Goal: Task Accomplishment & Management: Complete application form

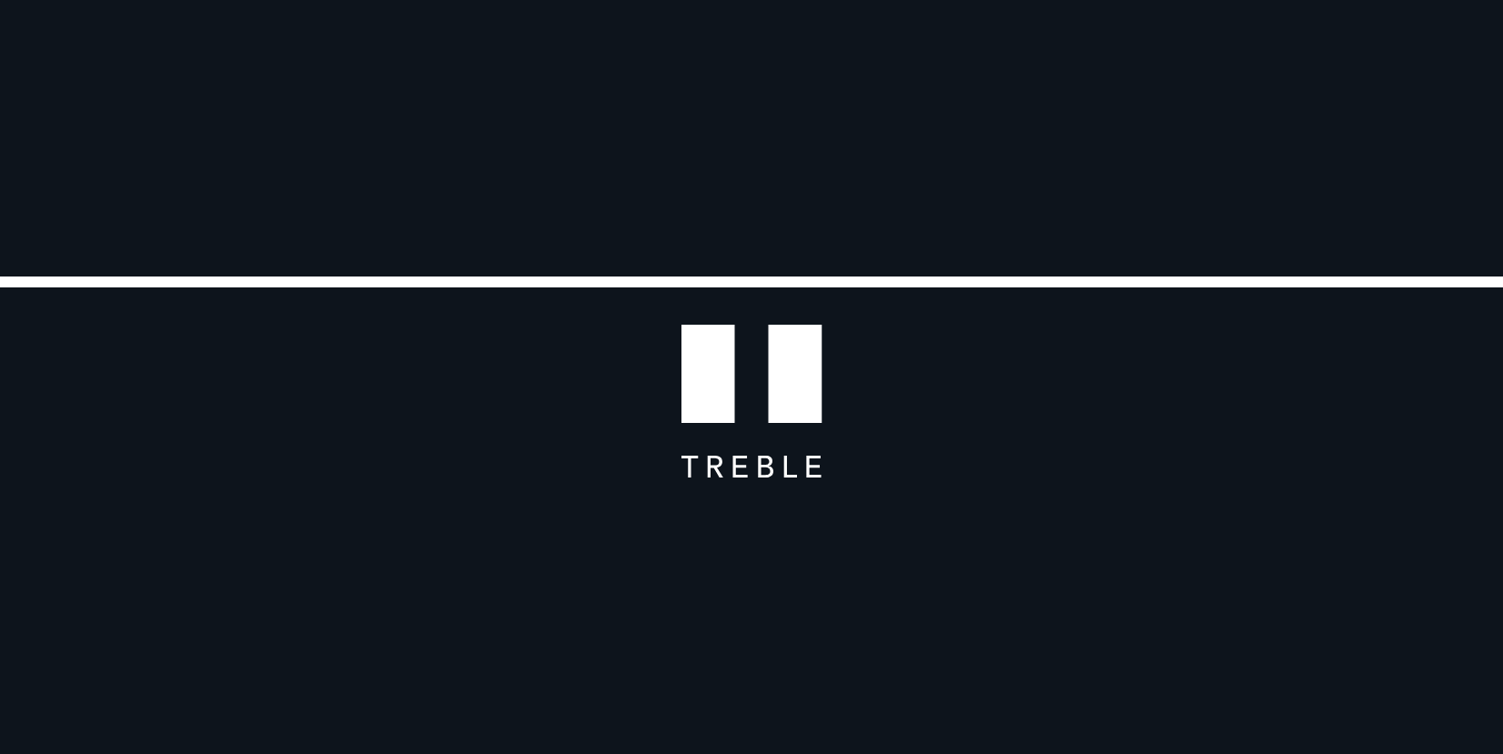
scroll to position [345, 0]
click at [843, 371] on div at bounding box center [751, 528] width 1503 height 452
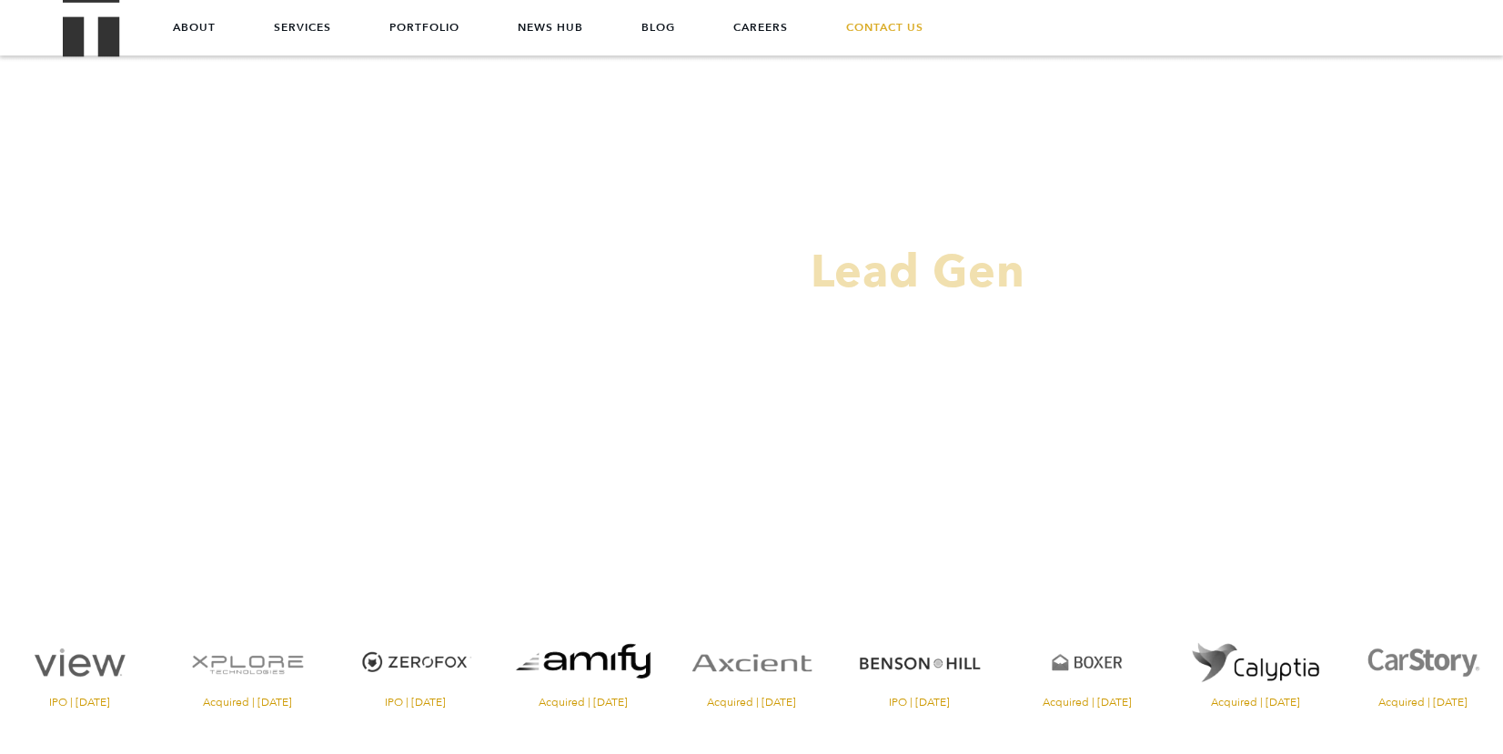
scroll to position [0, 0]
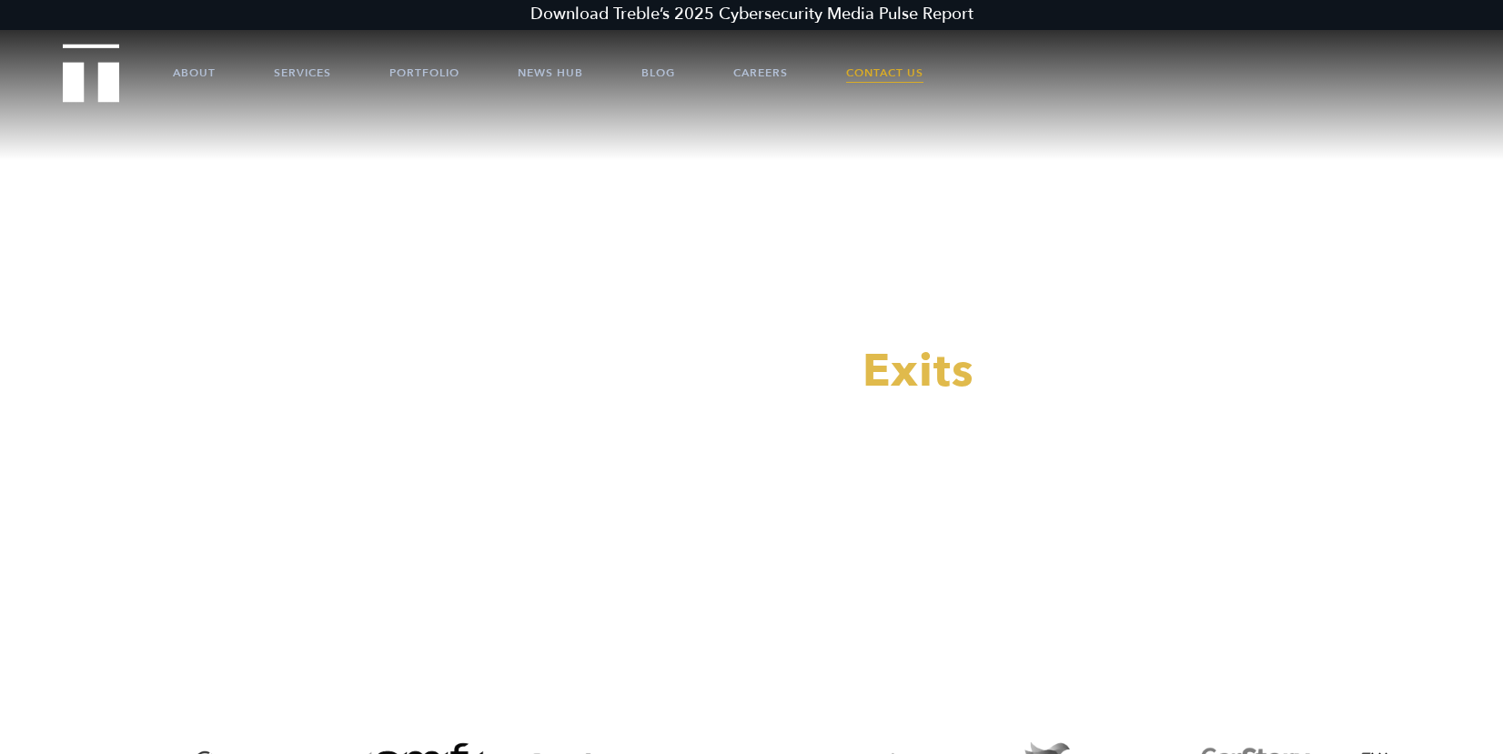
click at [878, 63] on link "Contact Us" at bounding box center [884, 73] width 77 height 55
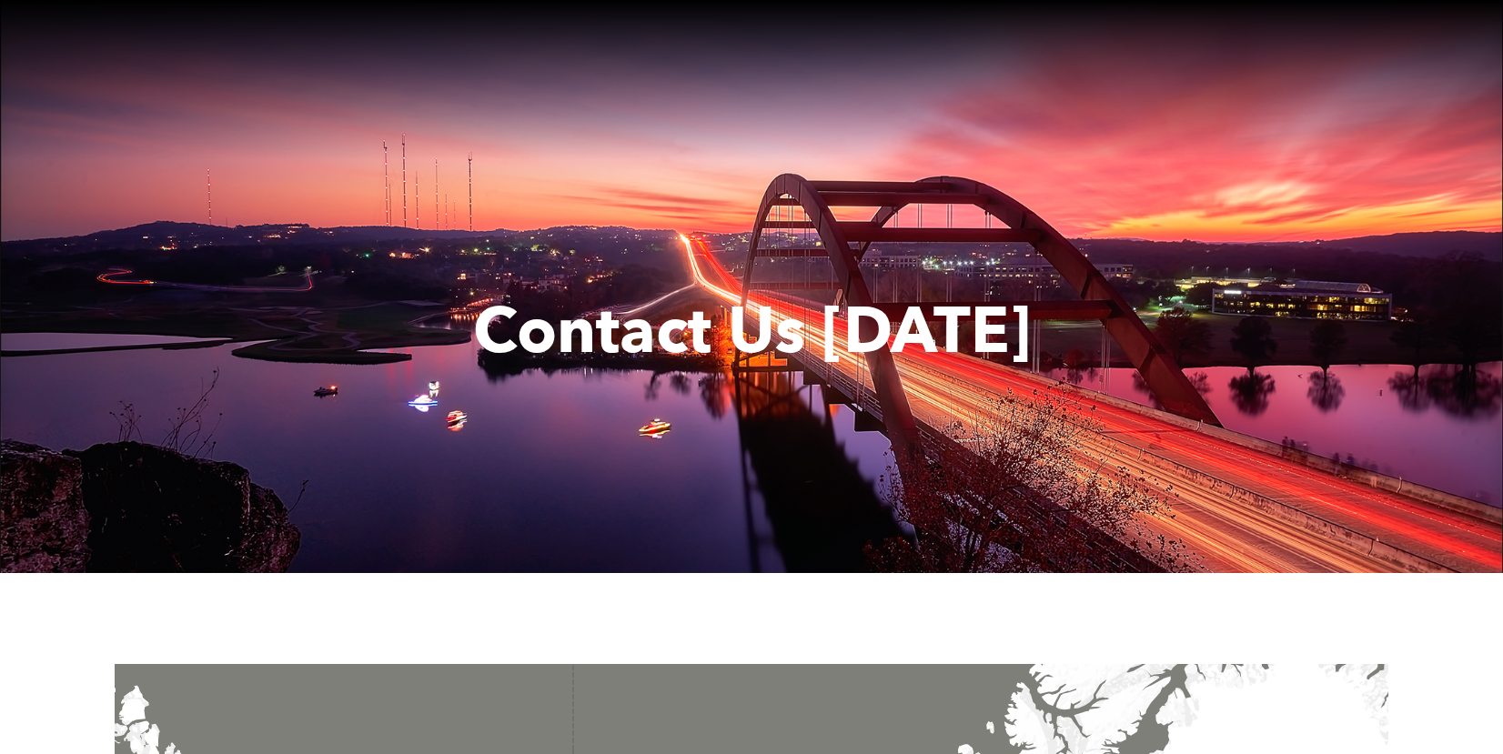
scroll to position [561, 0]
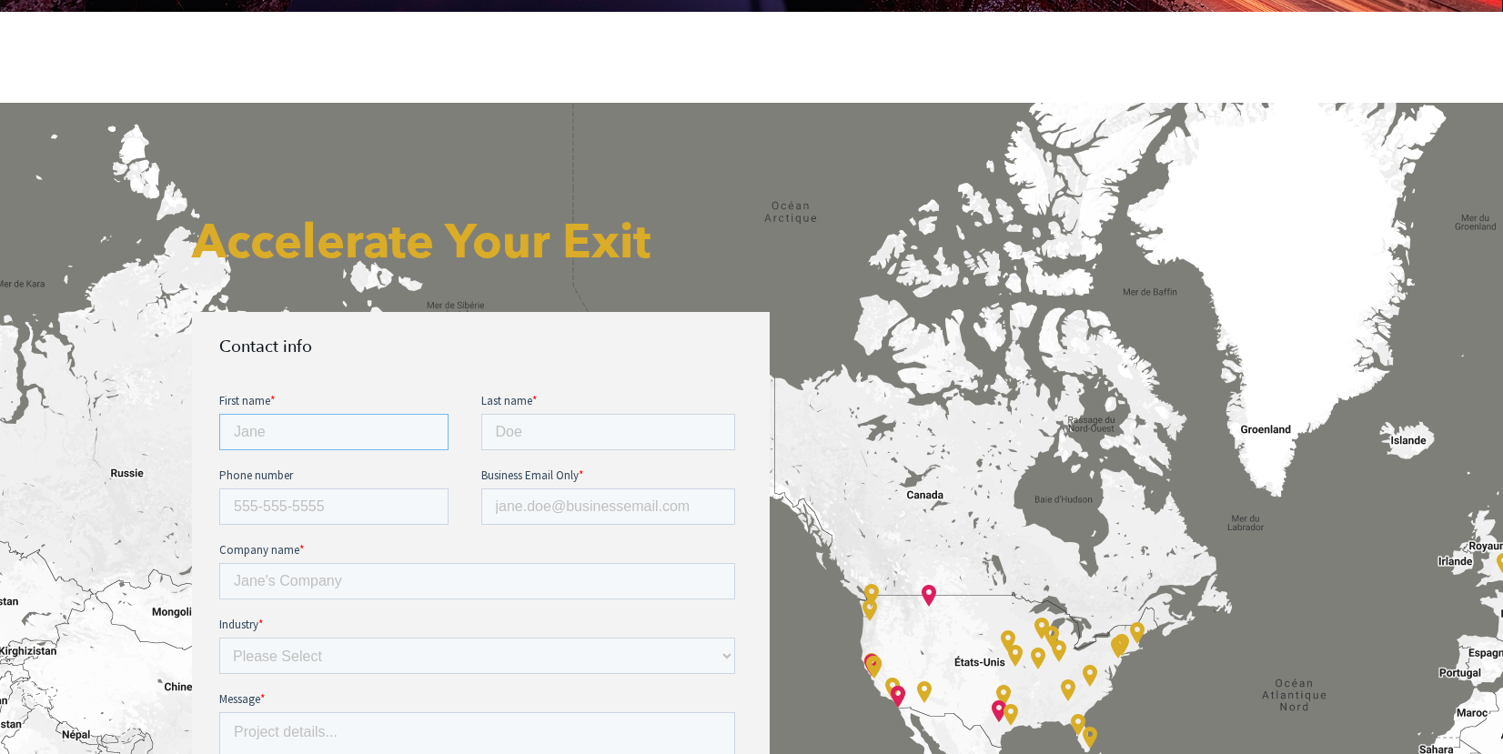
click at [298, 440] on input "First name *" at bounding box center [333, 431] width 229 height 36
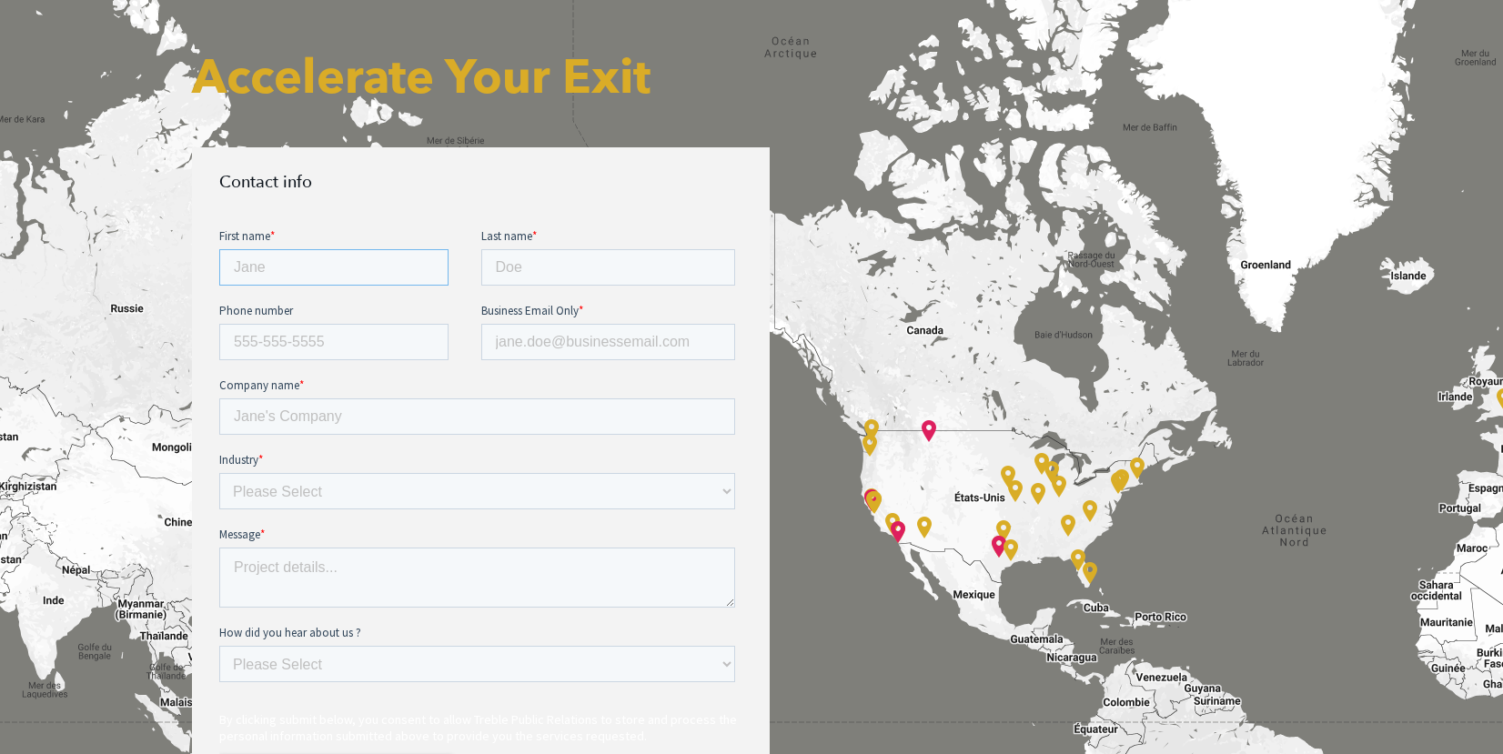
scroll to position [739, 0]
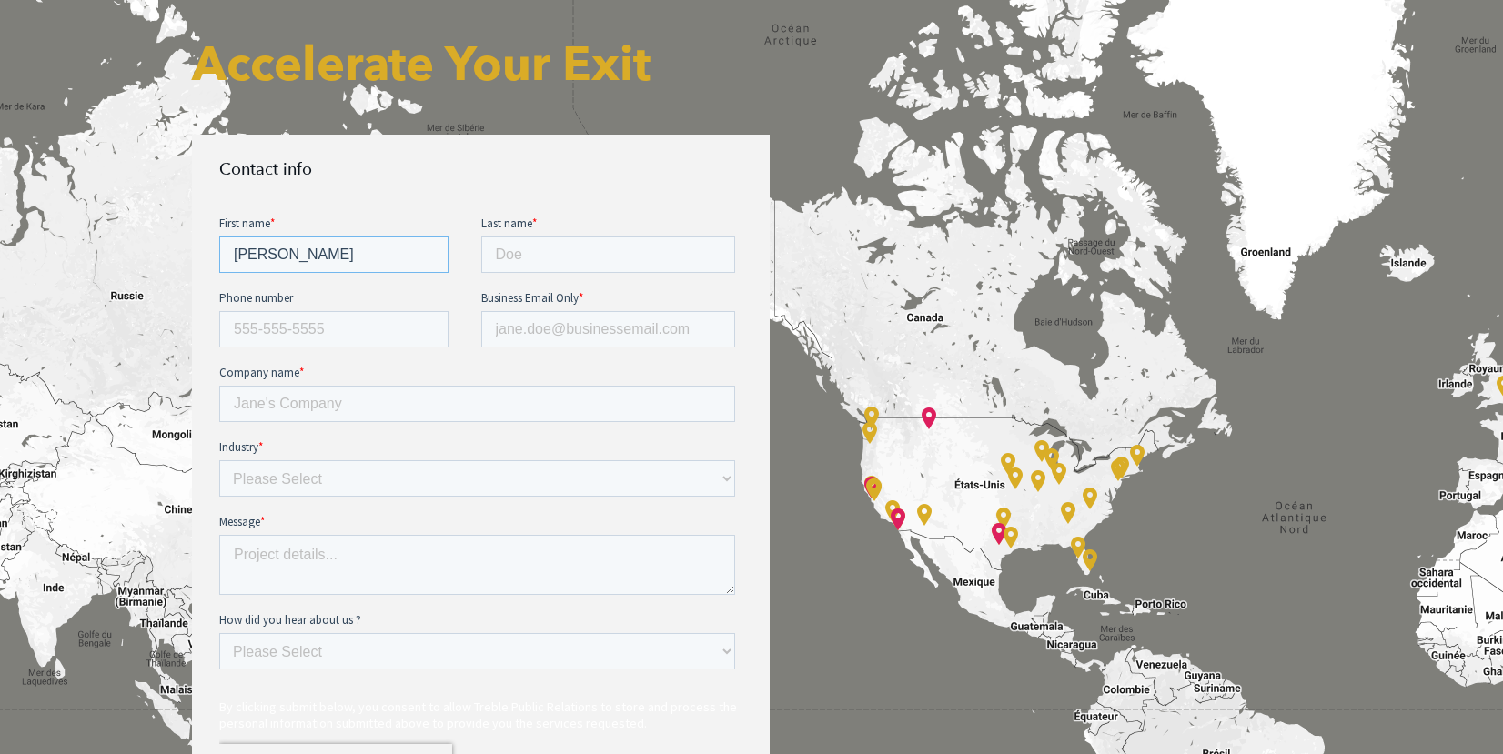
type input "[PERSON_NAME]"
type input "Reverdi"
click at [501, 334] on input "Business Email Only *" at bounding box center [608, 328] width 255 height 36
paste input "PR Collaboration"
type input "PR Collaboration"
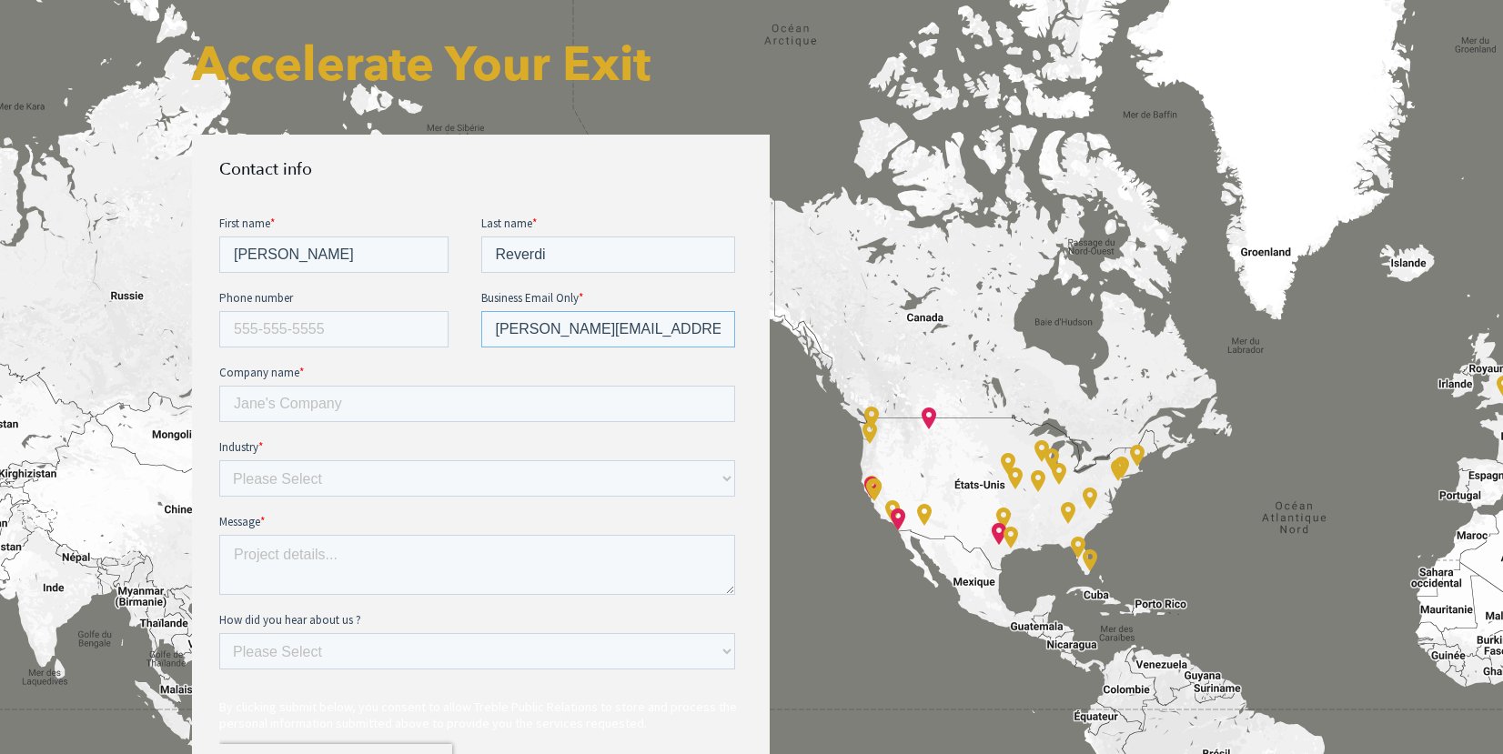
type input "[PERSON_NAME][EMAIL_ADDRESS][DOMAIN_NAME]"
click at [490, 397] on input "Company name *" at bounding box center [477, 403] width 516 height 36
type input "DASHI"
click at [432, 472] on select "Please Select E-commerce AI API Big Data Bio Tech (including Life Sciences) Blo…" at bounding box center [477, 478] width 516 height 36
select select "Mobile_Telecoms"
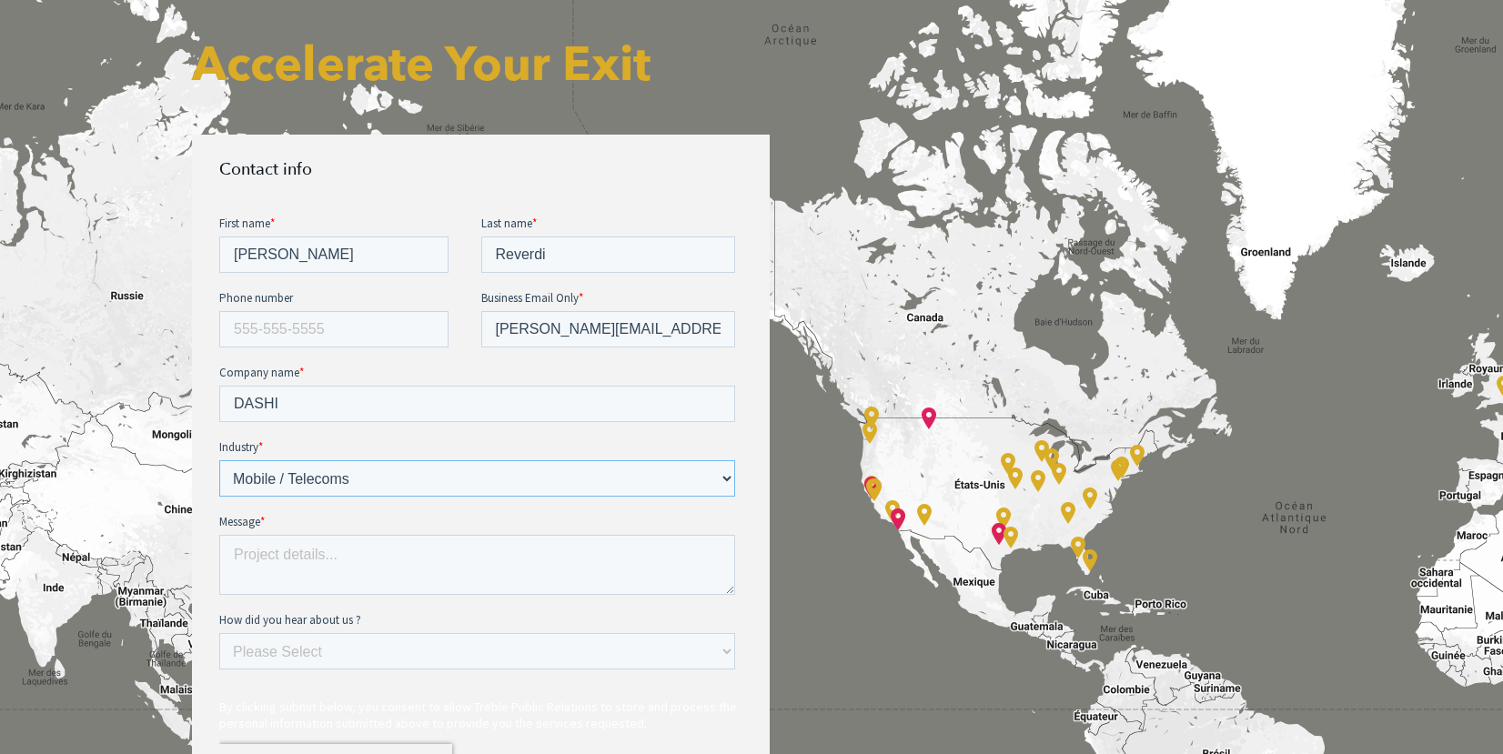
click at [219, 460] on select "Please Select E-commerce AI API Big Data Bio Tech (including Life Sciences) Blo…" at bounding box center [477, 478] width 516 height 36
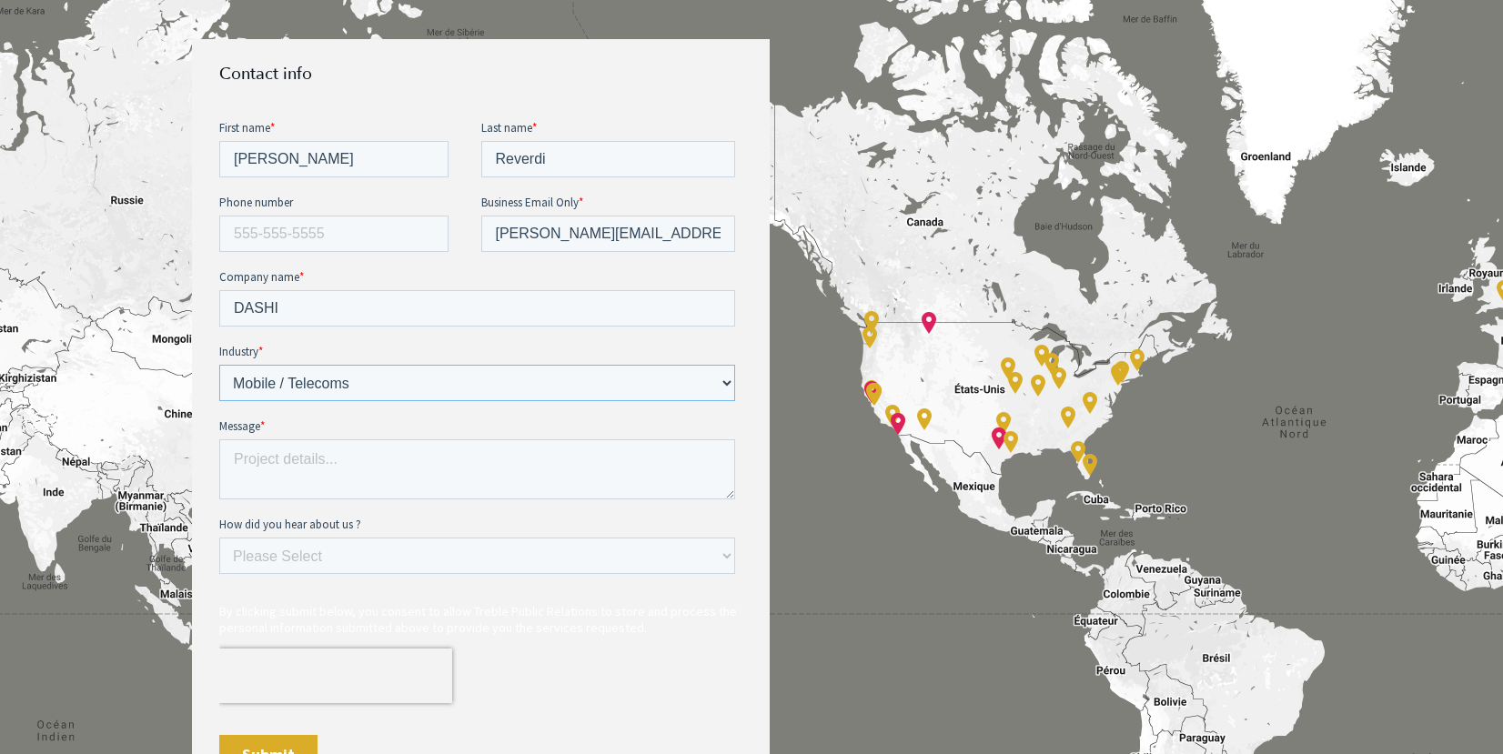
scroll to position [849, 0]
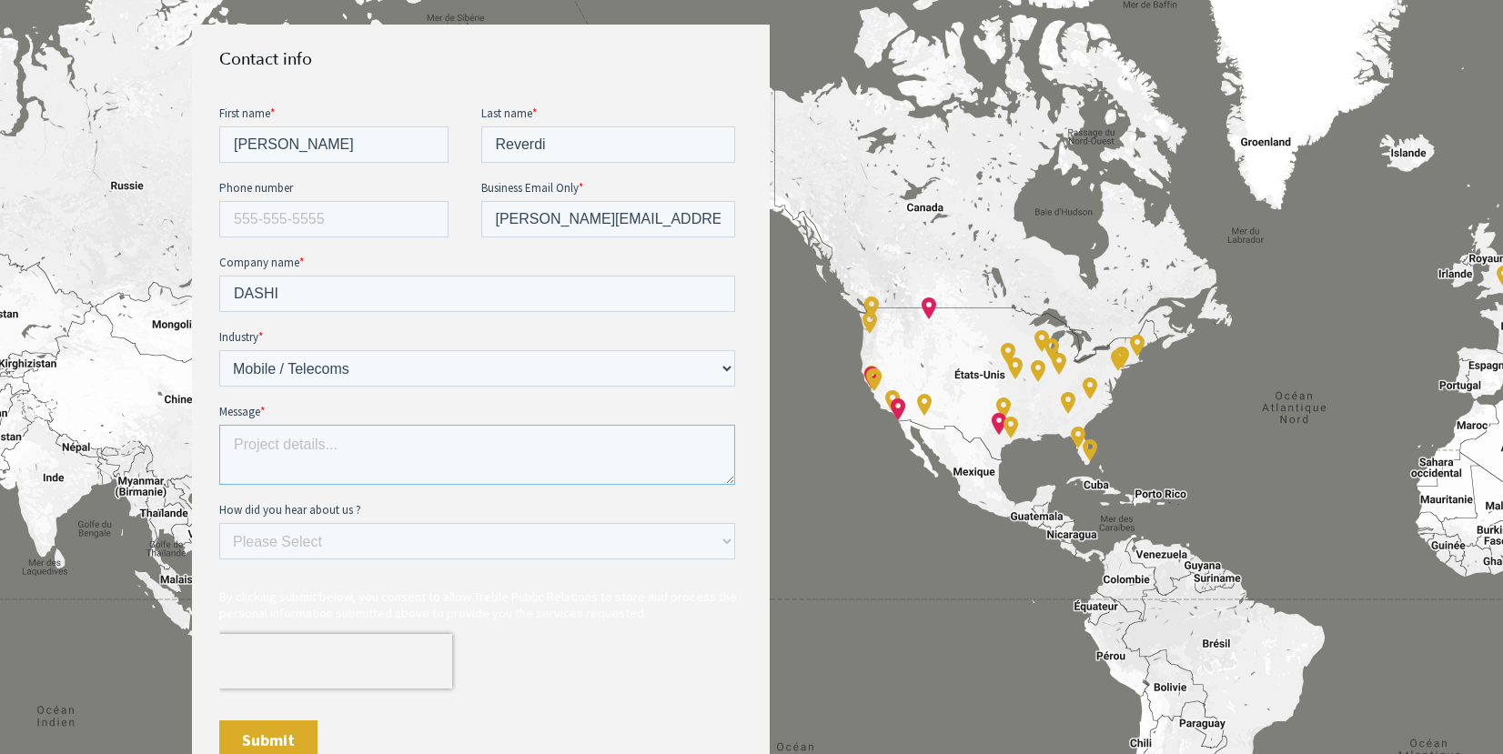
click at [412, 456] on textarea "Message *" at bounding box center [477, 454] width 516 height 60
click at [504, 521] on div "How did you hear about us ? Please Select Ad online Social media Video Another …" at bounding box center [480, 530] width 523 height 58
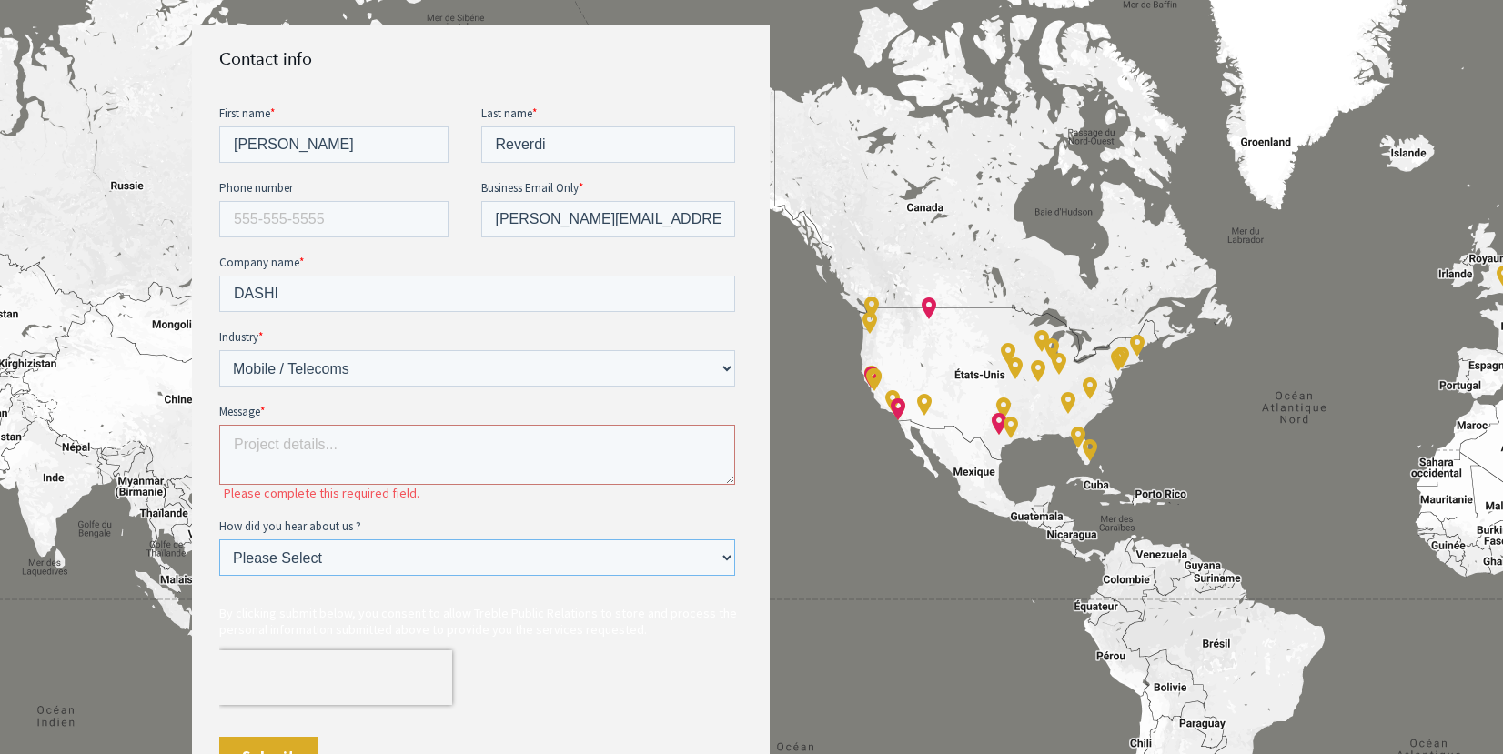
click at [503, 539] on select "Please Select Ad online Social media Video Another website Word of mouth Job li…" at bounding box center [477, 557] width 516 height 36
select select "Search online"
click at [219, 539] on select "Please Select Ad online Social media Video Another website Word of mouth Job li…" at bounding box center [477, 557] width 516 height 36
click at [484, 440] on textarea "Message *" at bounding box center [477, 454] width 516 height 60
click at [512, 461] on textarea "Message *" at bounding box center [477, 454] width 516 height 60
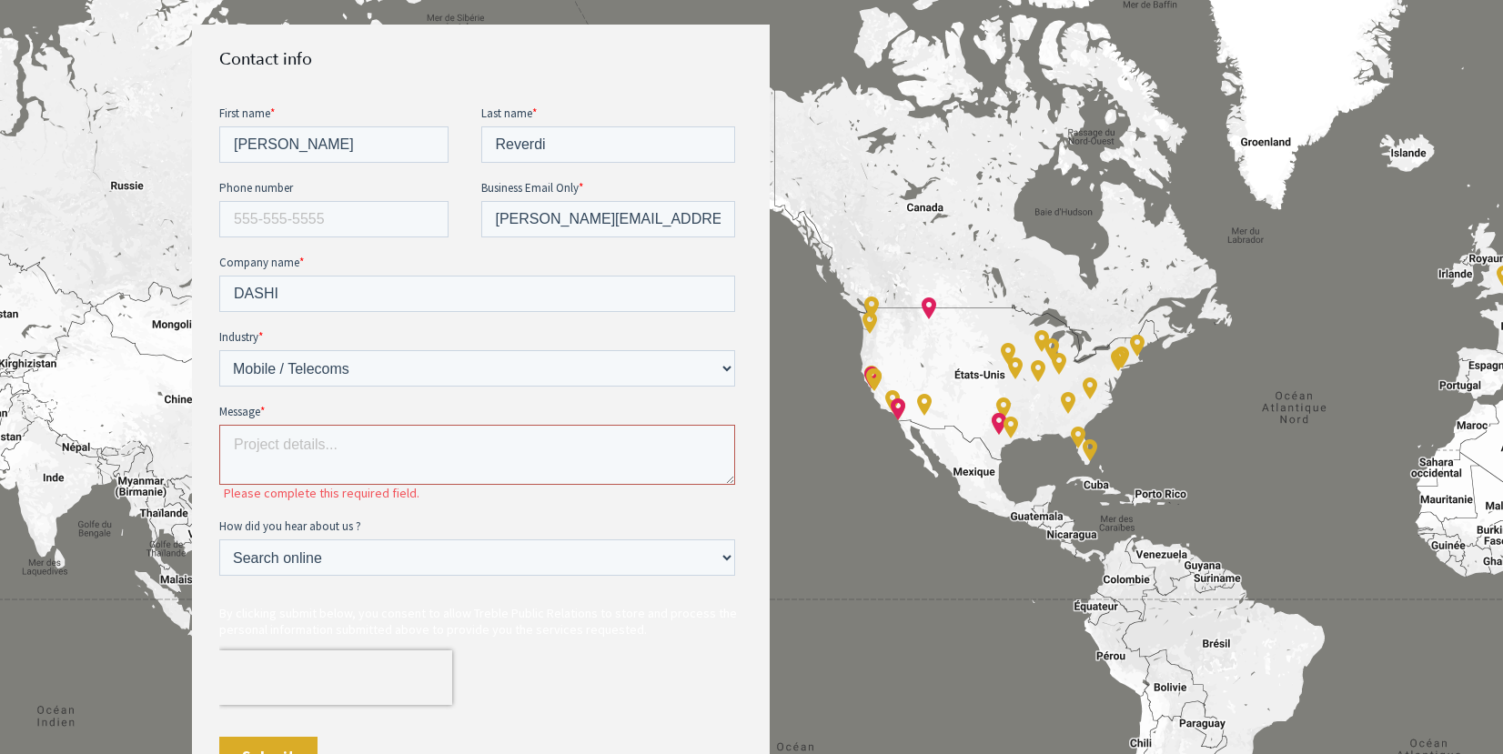
paste textarea "I’m [PERSON_NAME], founder of DASHI, a French studio that has been building mob…"
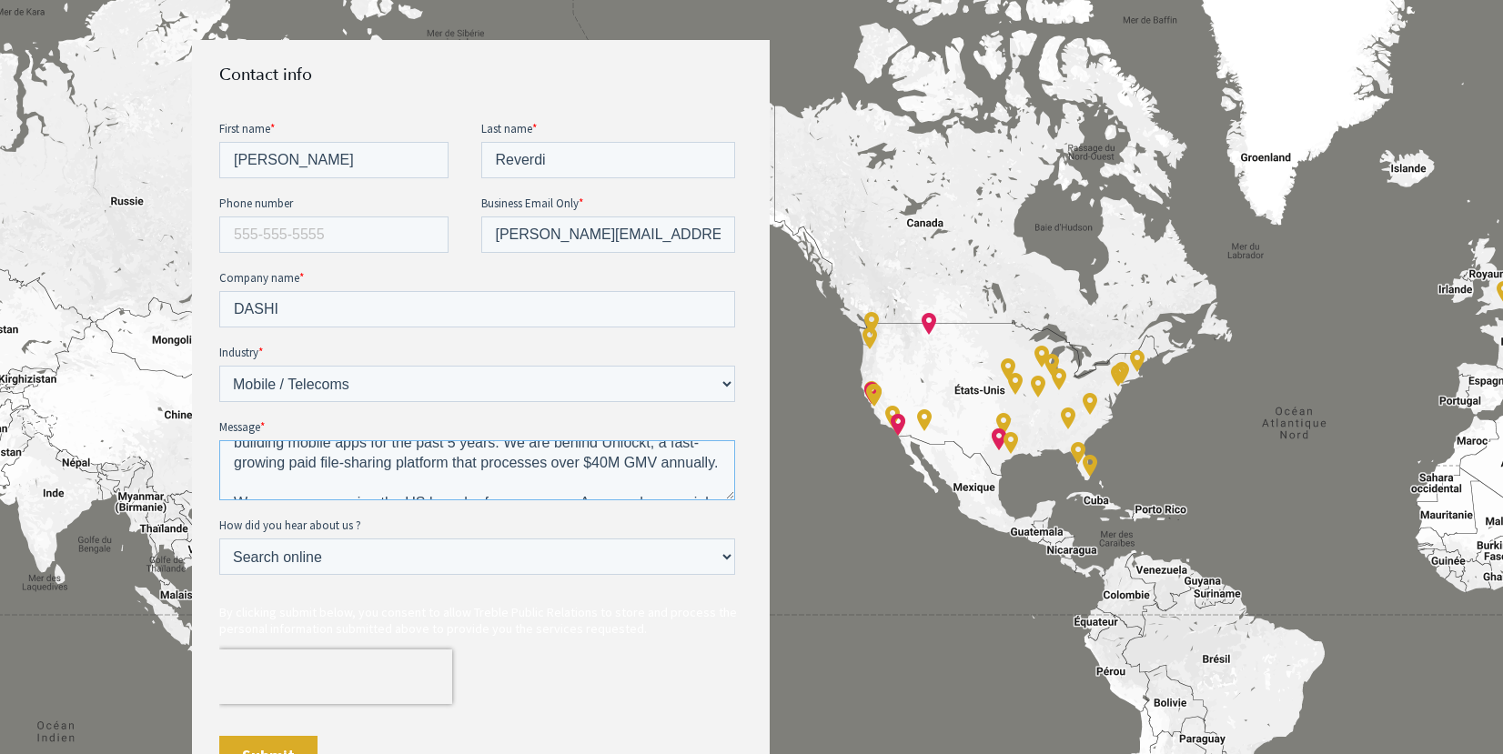
scroll to position [35, 0]
drag, startPoint x: 502, startPoint y: 480, endPoint x: 339, endPoint y: 478, distance: 163.8
click at [339, 478] on textarea "I’m [PERSON_NAME], founder of DASHI, a French studio that has been building mob…" at bounding box center [477, 470] width 516 height 60
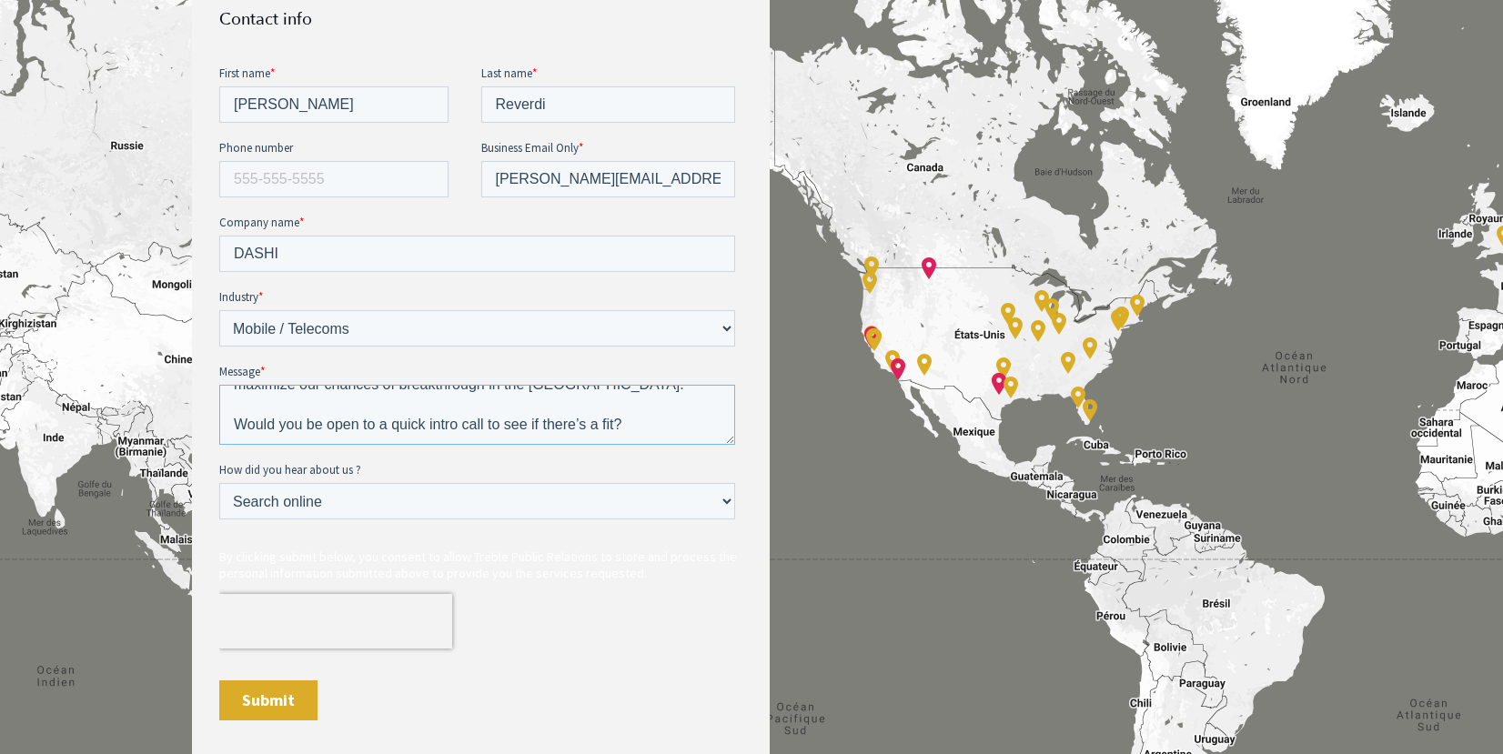
scroll to position [919, 0]
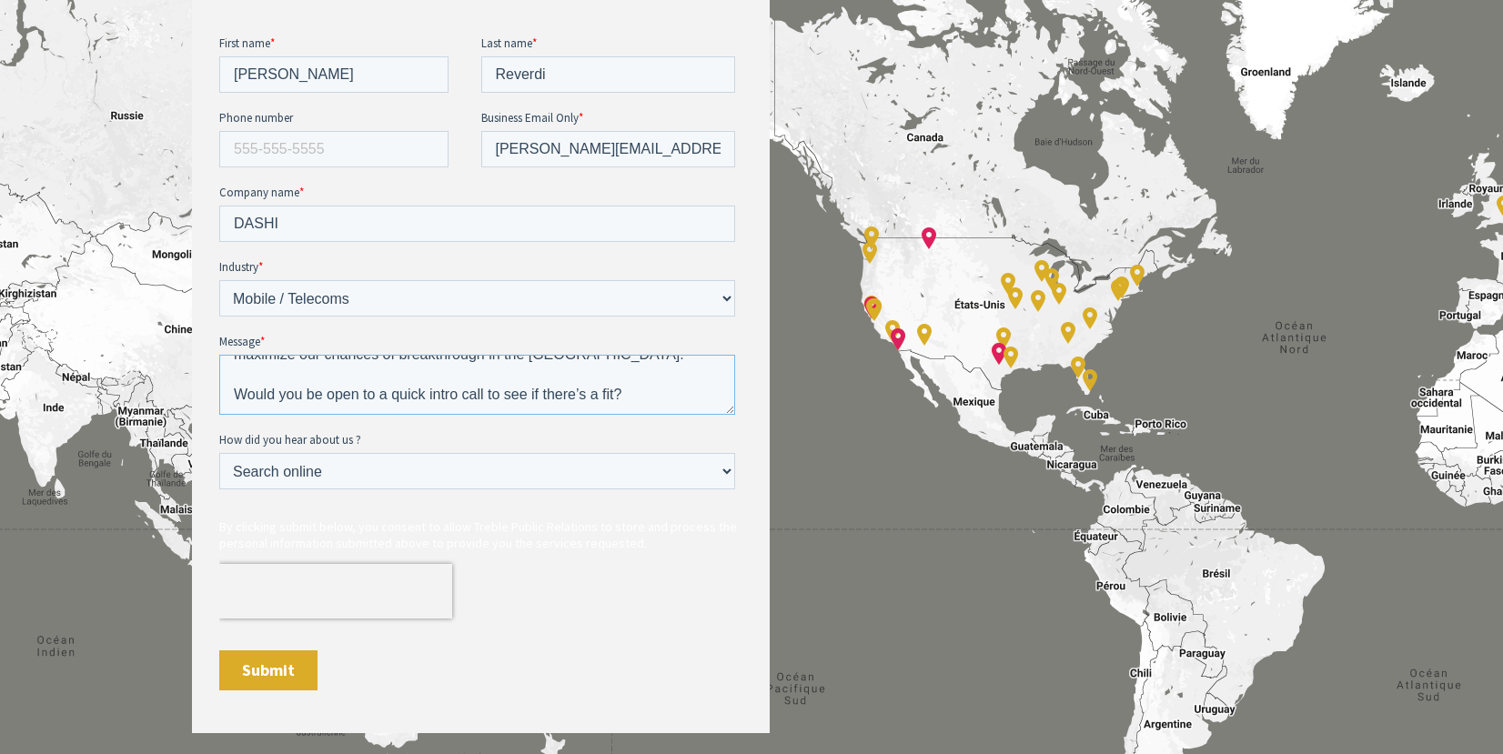
type textarea "I’m [PERSON_NAME], founder of DASHI, a French studio that has been building mob…"
click at [274, 669] on input "Submit" at bounding box center [268, 670] width 98 height 40
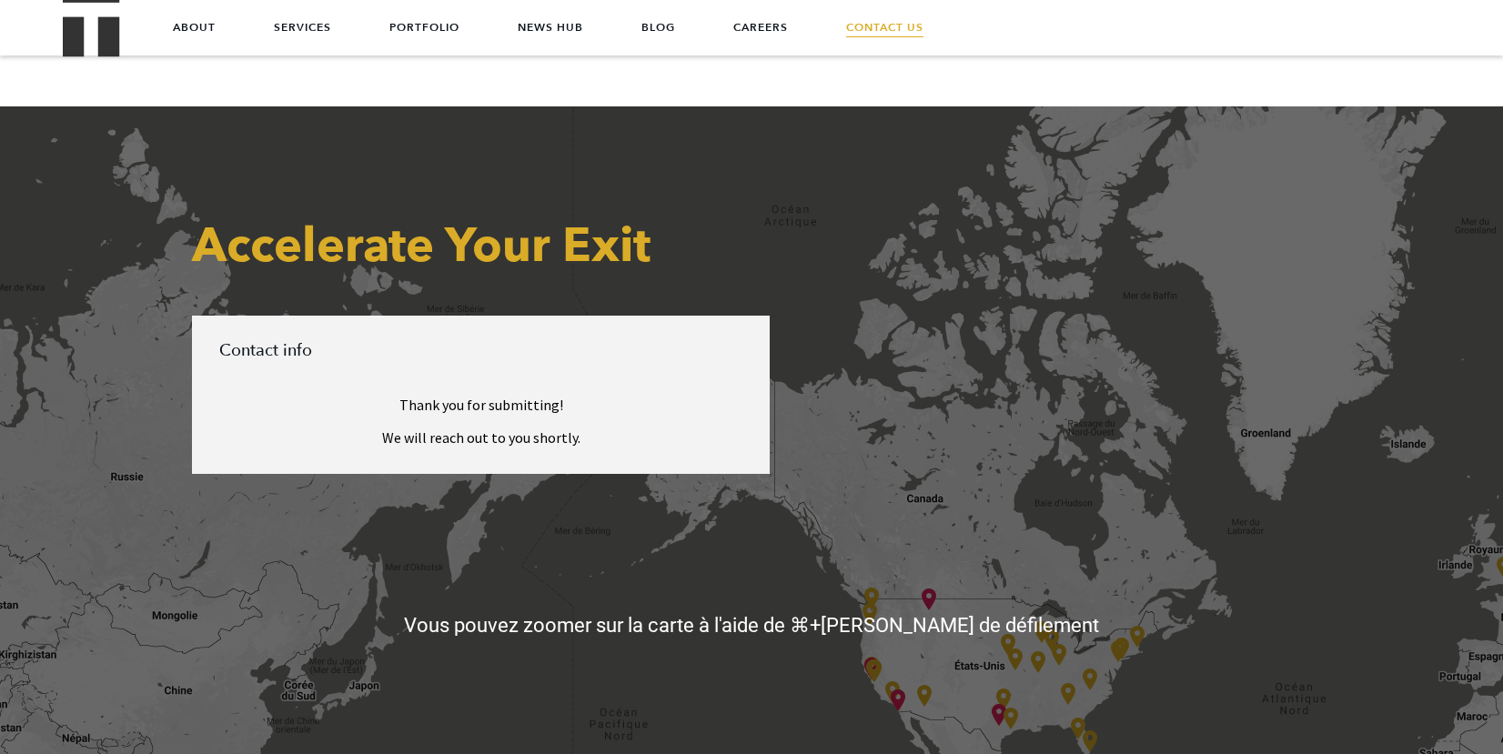
scroll to position [544, 0]
